Goal: Task Accomplishment & Management: Use online tool/utility

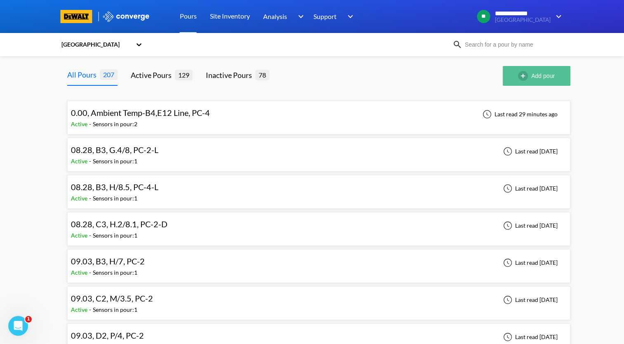
click at [538, 82] on button "Add pour" at bounding box center [537, 76] width 68 height 20
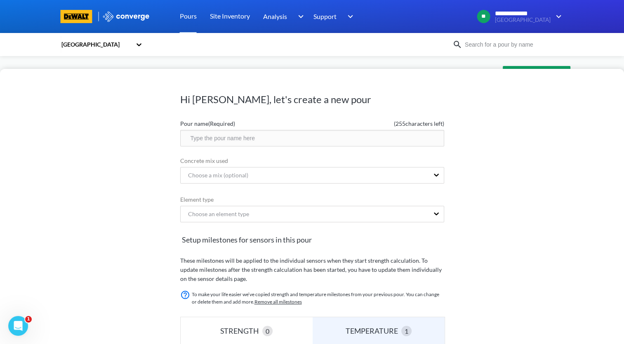
click at [249, 137] on input "text" at bounding box center [312, 138] width 264 height 16
drag, startPoint x: 289, startPoint y: 136, endPoint x: 148, endPoint y: 148, distance: 141.2
click at [148, 148] on div "Hi [PERSON_NAME], let's create a new pour Pour name (Required) ( 232 characters…" at bounding box center [312, 206] width 624 height 275
type input "9.11, D2, Q/3.4, PC-2-L"
click at [290, 212] on div "Choose an element type" at bounding box center [305, 214] width 248 height 16
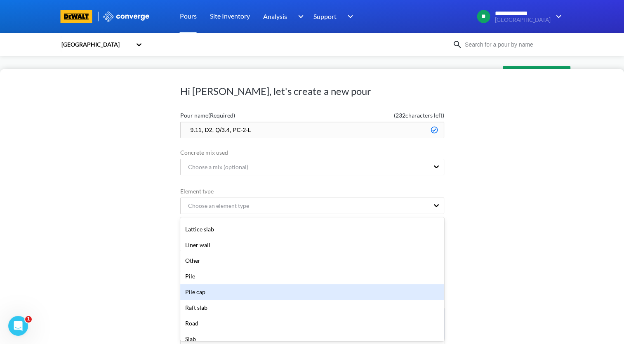
scroll to position [124, 0]
click at [259, 293] on div "Pile cap" at bounding box center [312, 291] width 264 height 16
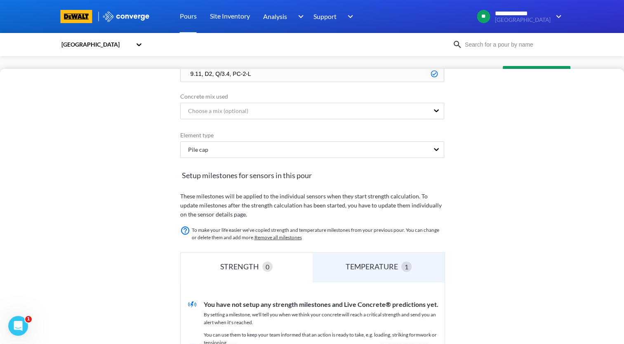
scroll to position [173, 0]
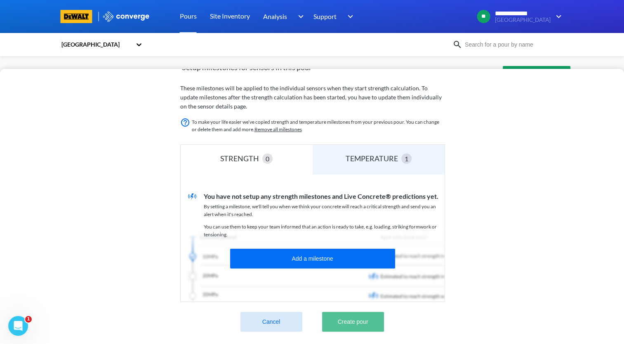
click at [375, 322] on button "Create pour" at bounding box center [353, 322] width 62 height 20
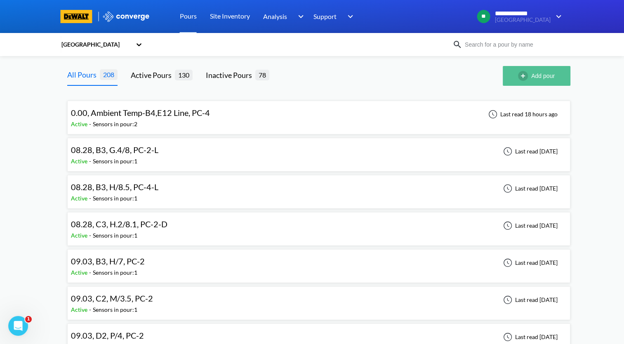
click at [554, 73] on button "Add pour" at bounding box center [537, 76] width 68 height 20
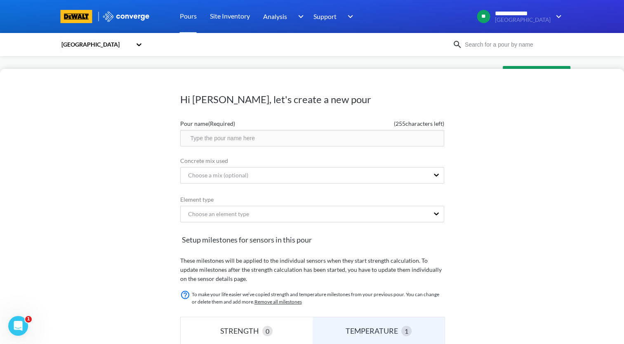
click at [267, 138] on input "text" at bounding box center [312, 138] width 264 height 16
paste input "9.11, D2, Q/3.4, PC-2-L"
click at [221, 139] on input "9.11, D2, Q/3.4, PC-2-L" at bounding box center [312, 138] width 264 height 16
click at [234, 136] on input "9.11, D2, Q.8/3.4, PC-2-L" at bounding box center [312, 138] width 264 height 16
click at [253, 136] on input "9.11, D2, Q.8/AEZ, PC-2-L" at bounding box center [312, 138] width 264 height 16
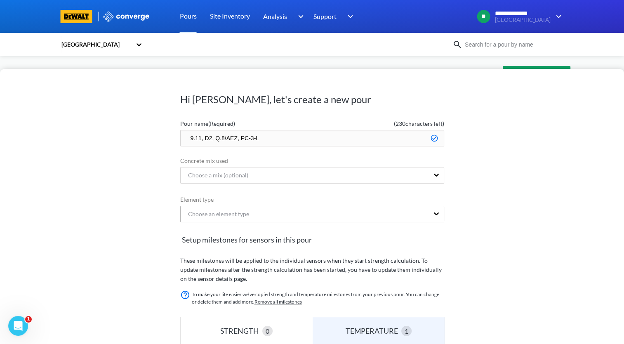
type input "9.11, D2, Q.8/AEZ, PC-3-L"
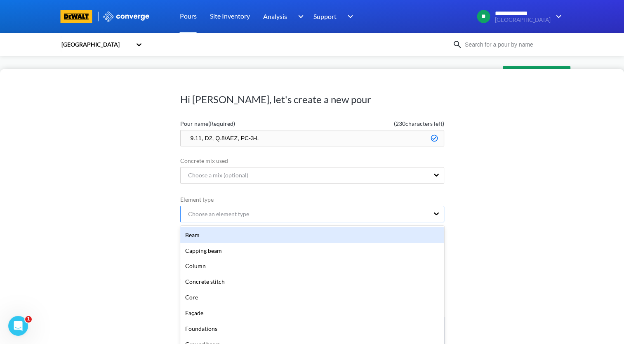
click at [267, 217] on div "option Beam focused, 1 of 20. 20 results available. Use Up and Down to choose o…" at bounding box center [312, 214] width 264 height 16
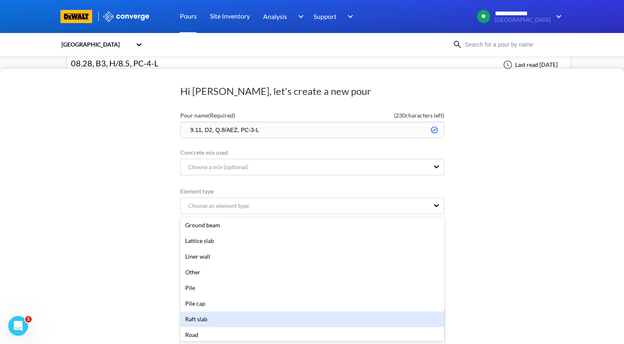
scroll to position [124, 0]
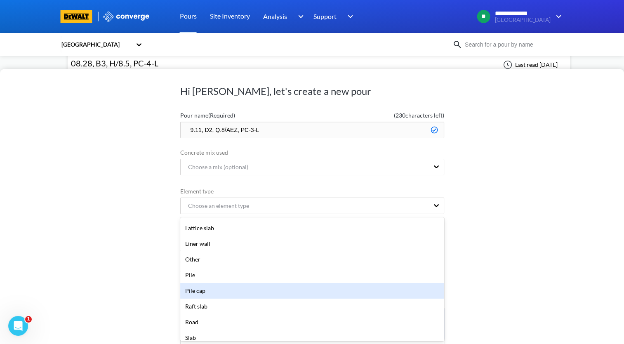
click at [255, 293] on div "Pile cap" at bounding box center [312, 291] width 264 height 16
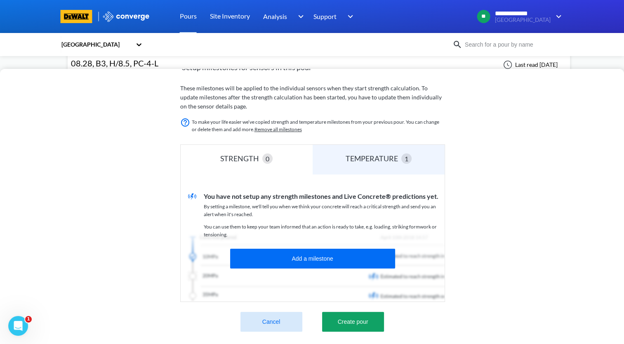
scroll to position [178, 0]
click at [354, 314] on button "Create pour" at bounding box center [353, 322] width 62 height 20
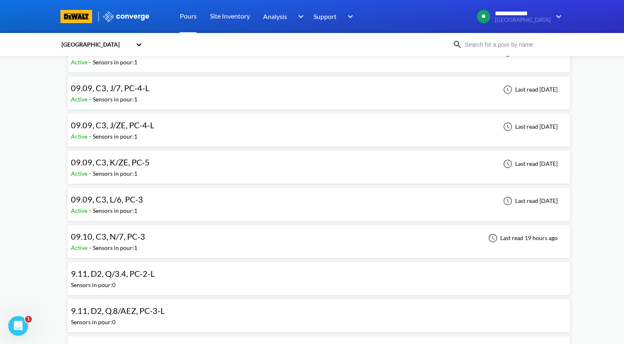
scroll to position [577, 0]
